Goal: Information Seeking & Learning: Learn about a topic

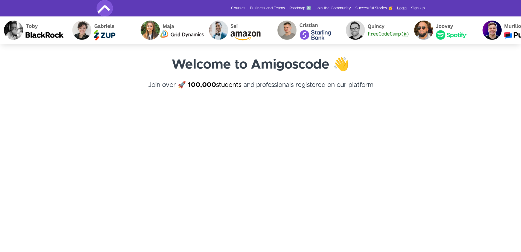
click at [403, 8] on link "Login" at bounding box center [402, 7] width 10 height 5
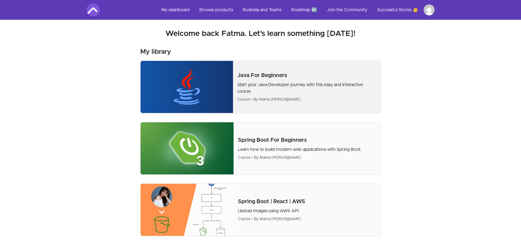
click at [219, 88] on img at bounding box center [187, 87] width 93 height 52
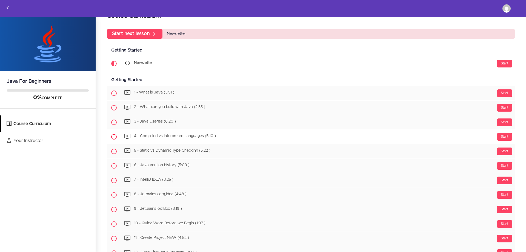
scroll to position [27, 0]
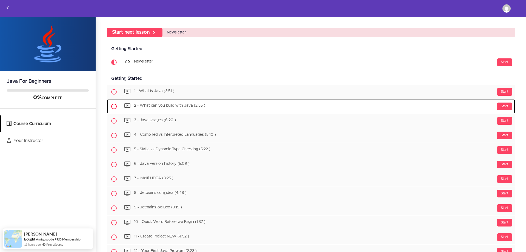
click at [178, 102] on div "Start 2 - What can you build with Java (2:55 )" at bounding box center [318, 106] width 394 height 13
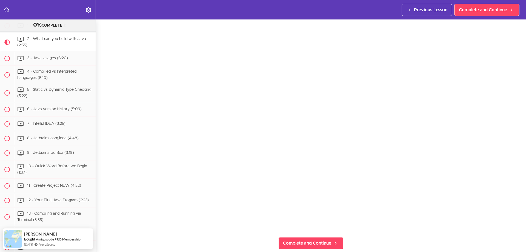
scroll to position [47, 0]
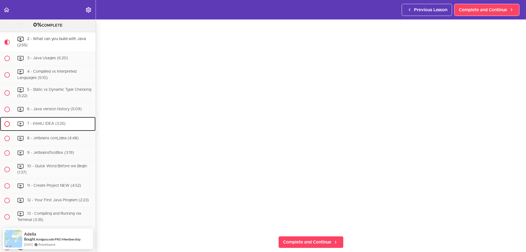
click at [70, 123] on div "7 - IntelliJ IDEA (3:25)" at bounding box center [54, 124] width 81 height 12
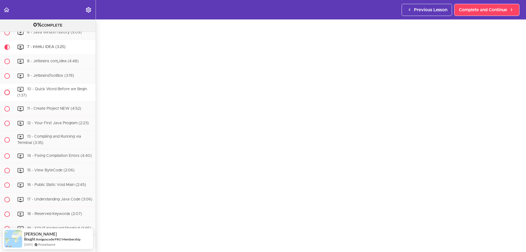
scroll to position [132, 0]
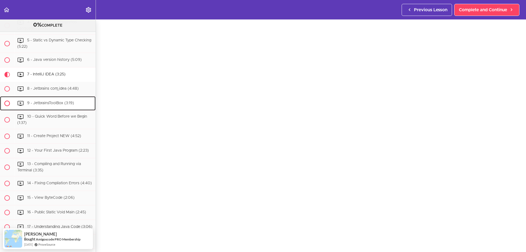
click at [56, 103] on span "9 - JetbrainsToolBox (3:19)" at bounding box center [50, 103] width 47 height 4
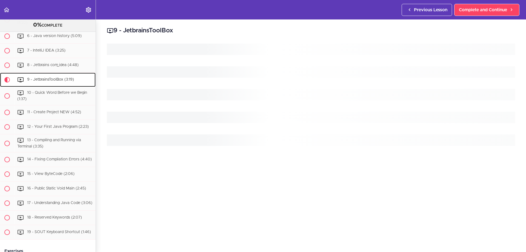
scroll to position [189, 0]
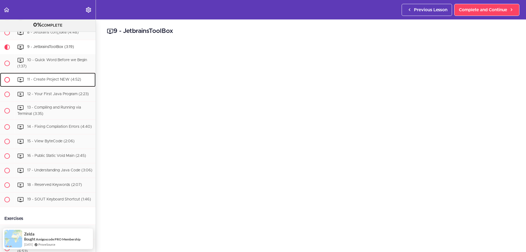
click at [64, 83] on div "11 - Create Project NEW (4:52)" at bounding box center [54, 80] width 81 height 12
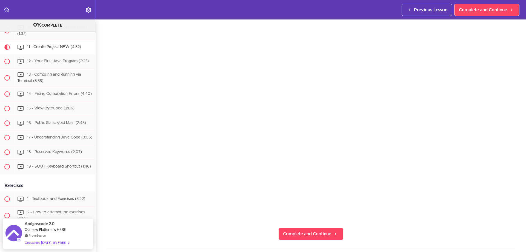
scroll to position [27, 0]
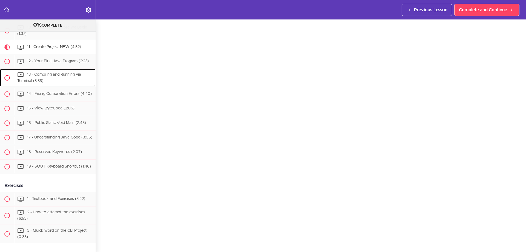
click at [66, 75] on span "13 - Compiling and Running via Terminal (3:35)" at bounding box center [49, 78] width 64 height 10
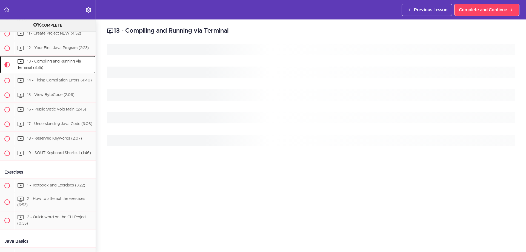
scroll to position [251, 0]
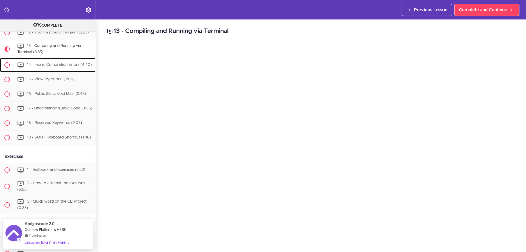
click at [7, 68] on span at bounding box center [6, 64] width 5 height 5
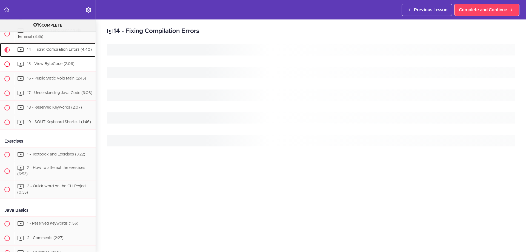
scroll to position [269, 0]
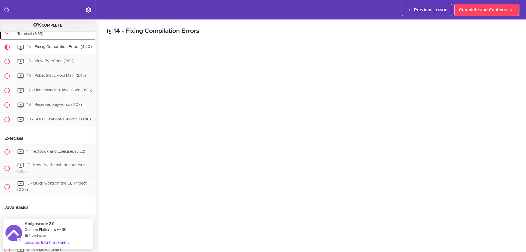
click at [54, 35] on div "13 - Compiling and Running via Terminal (3:35)" at bounding box center [54, 31] width 81 height 18
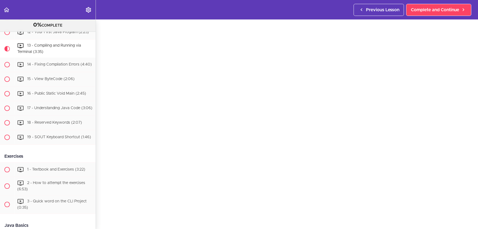
scroll to position [251, 0]
